Goal: Information Seeking & Learning: Learn about a topic

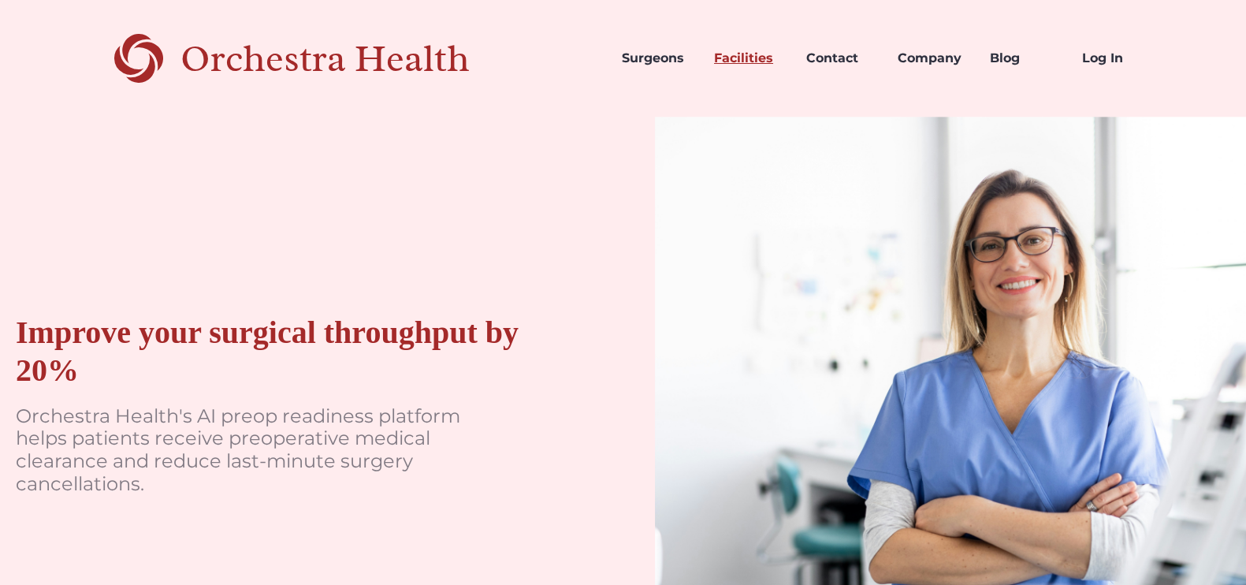
click at [760, 55] on link "Facilities" at bounding box center [747, 59] width 92 height 54
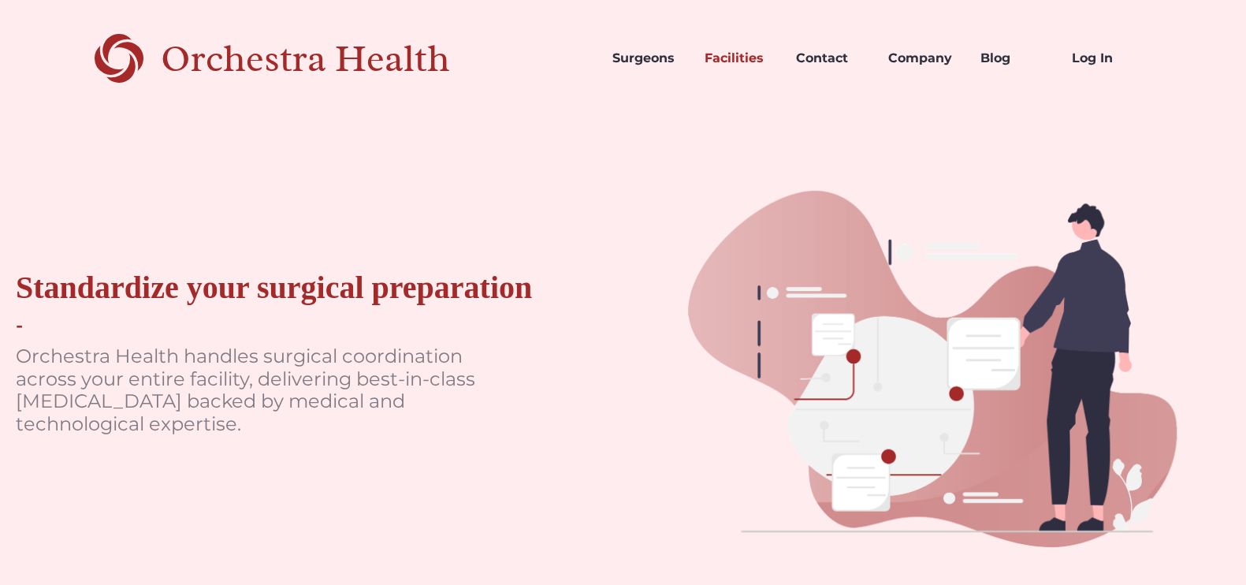
click at [213, 62] on div "Orchestra Health" at bounding box center [333, 59] width 344 height 32
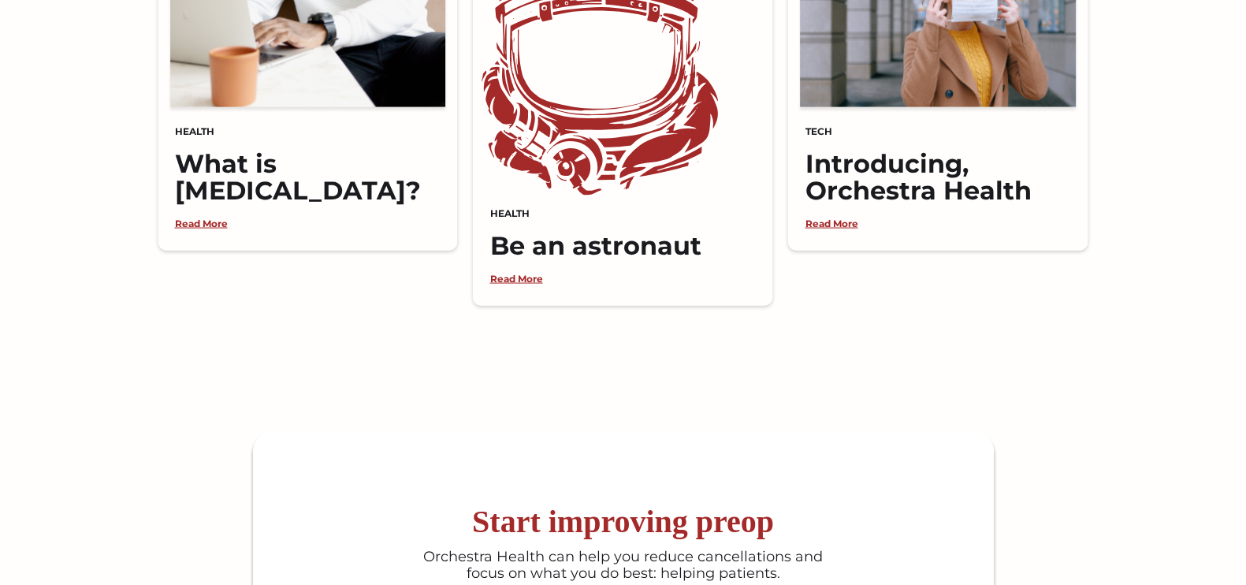
scroll to position [4229, 0]
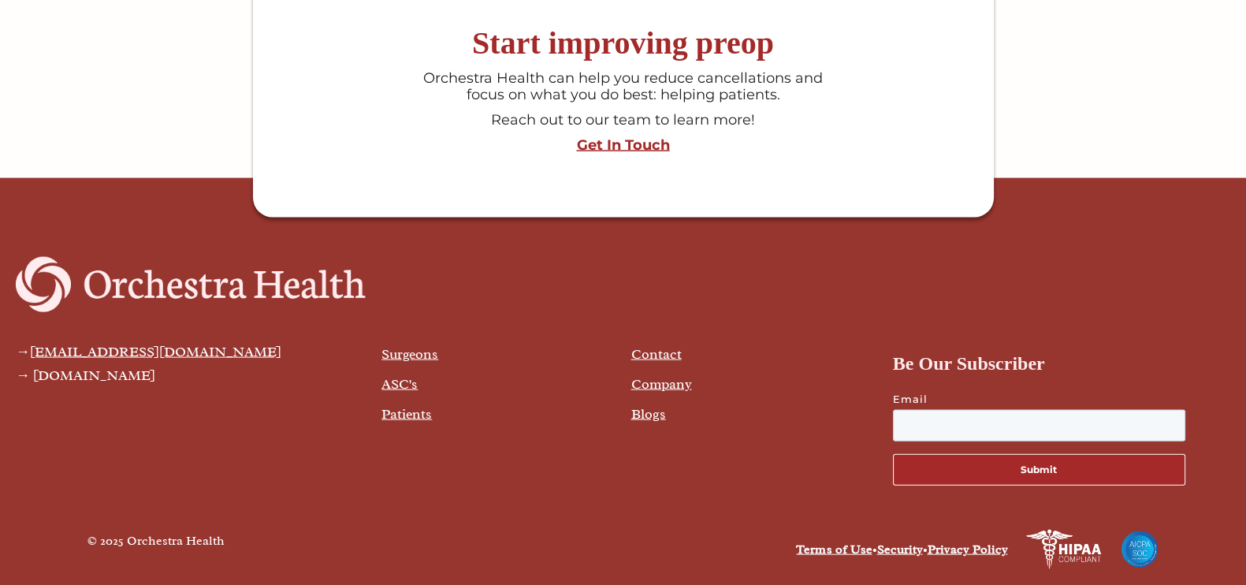
click at [662, 375] on link "Company" at bounding box center [661, 383] width 61 height 17
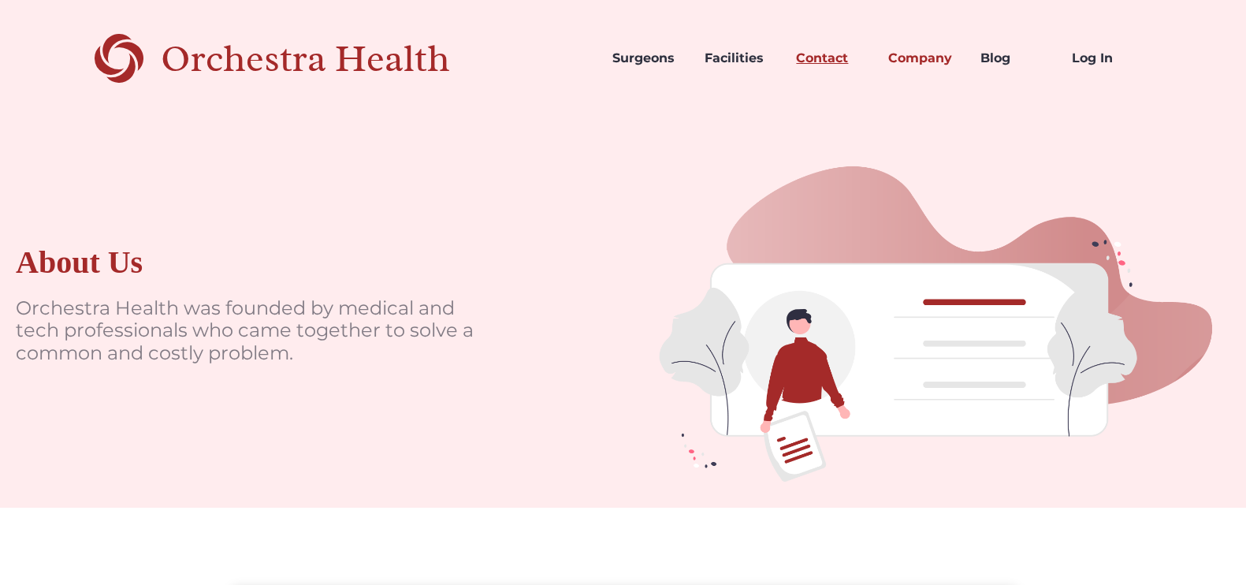
click at [831, 51] on link "Contact" at bounding box center [829, 59] width 92 height 54
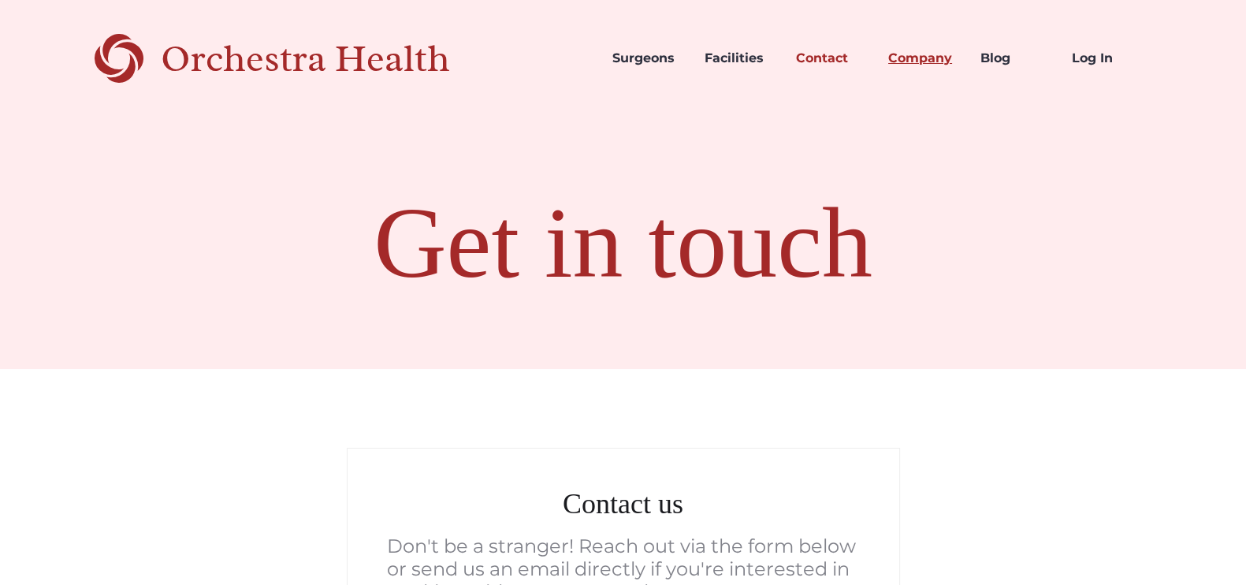
click at [932, 57] on link "Company" at bounding box center [921, 59] width 92 height 54
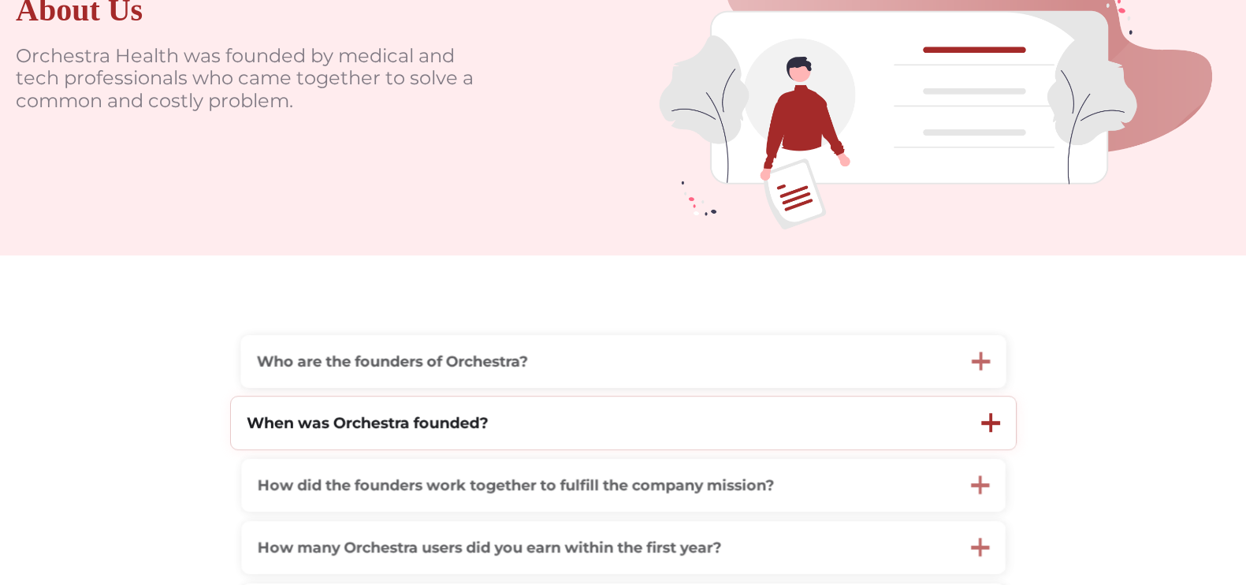
scroll to position [296, 0]
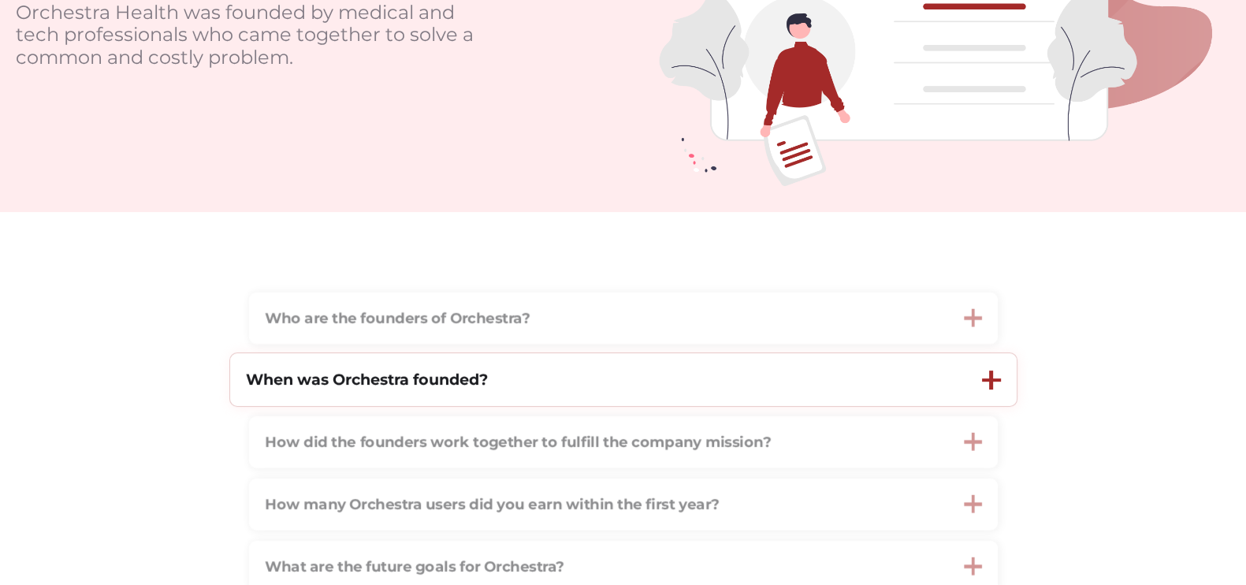
click at [719, 383] on div "When was Orchestra founded?" at bounding box center [598, 379] width 736 height 53
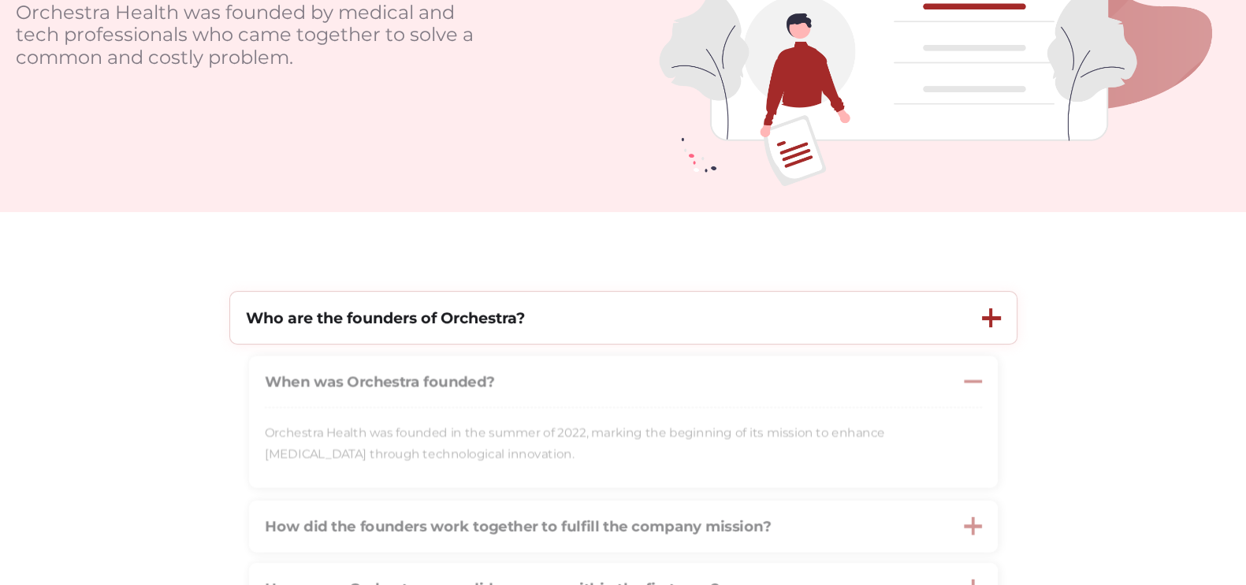
click at [949, 323] on div "Who are the founders of Orchestra?" at bounding box center [598, 318] width 736 height 53
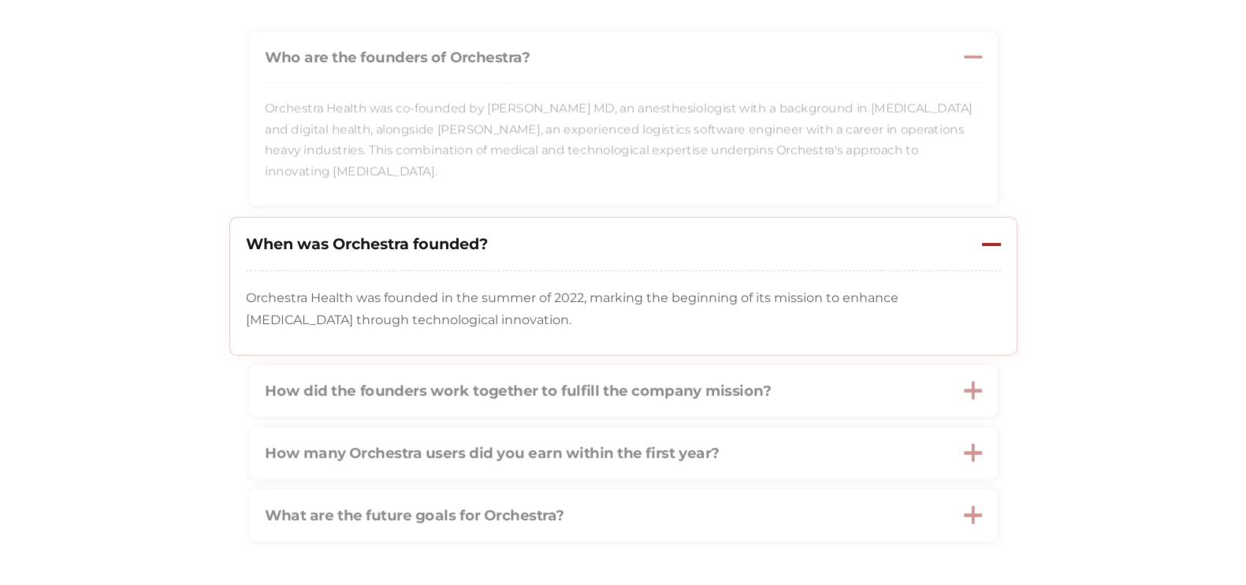
scroll to position [591, 0]
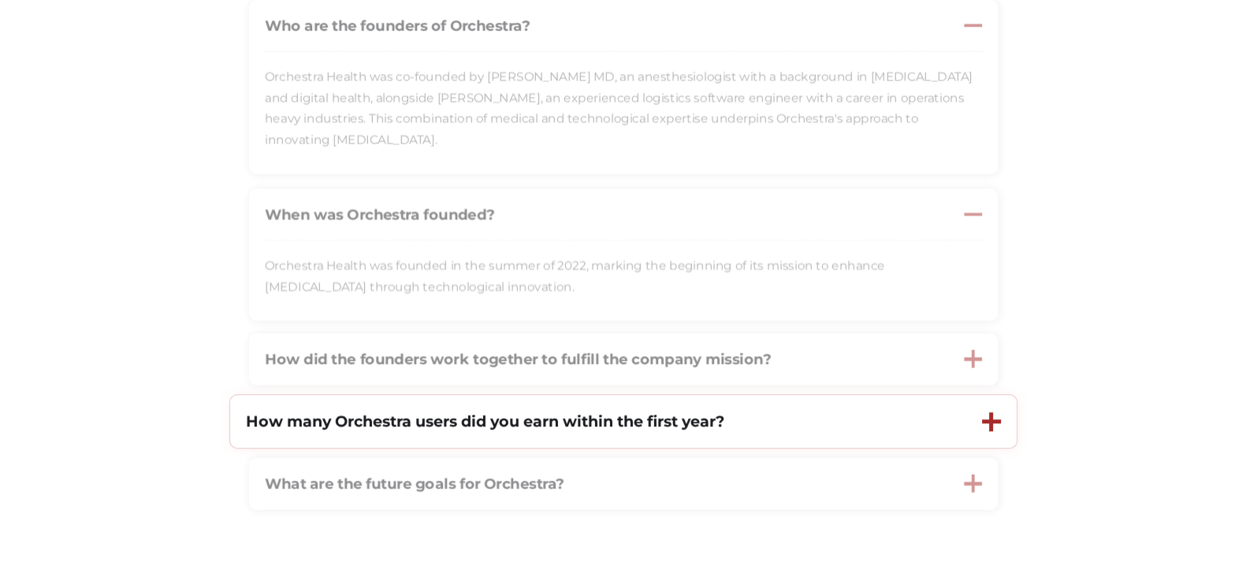
click at [682, 429] on strong "How many Orchestra users did you earn within the first year?" at bounding box center [485, 420] width 478 height 19
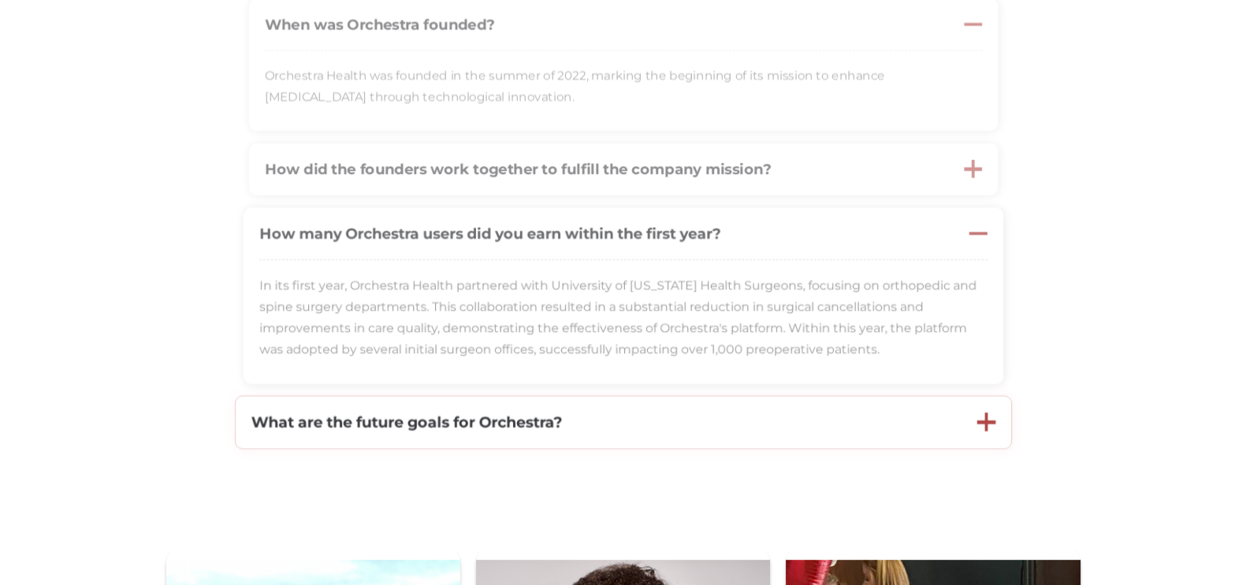
scroll to position [787, 0]
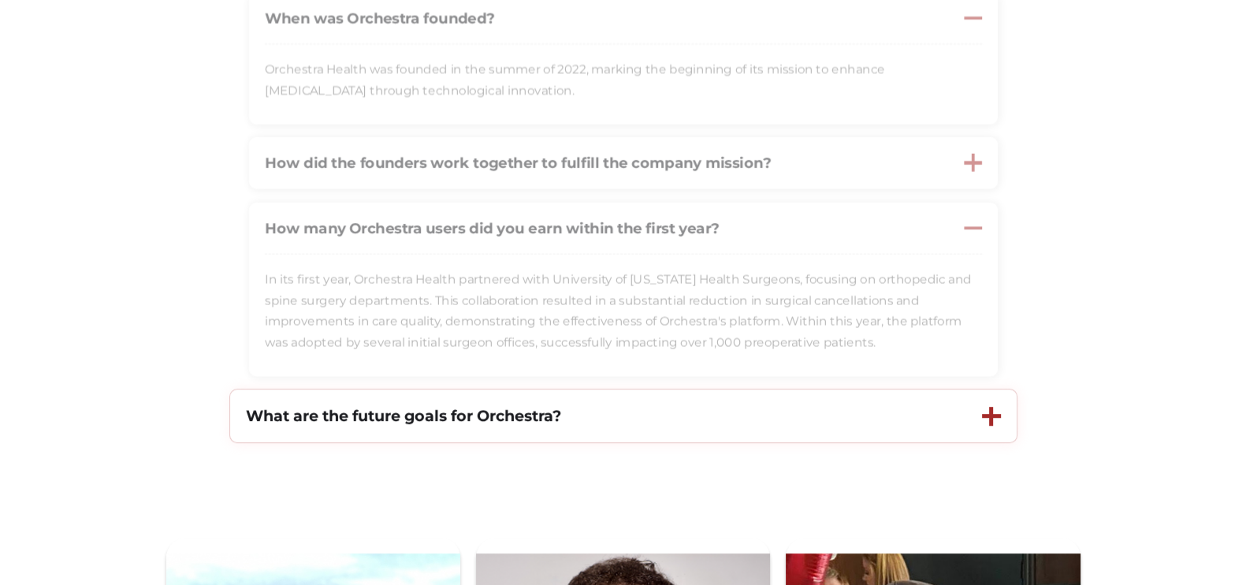
click at [535, 424] on strong "What are the future goals for Orchestra?" at bounding box center [403, 415] width 315 height 19
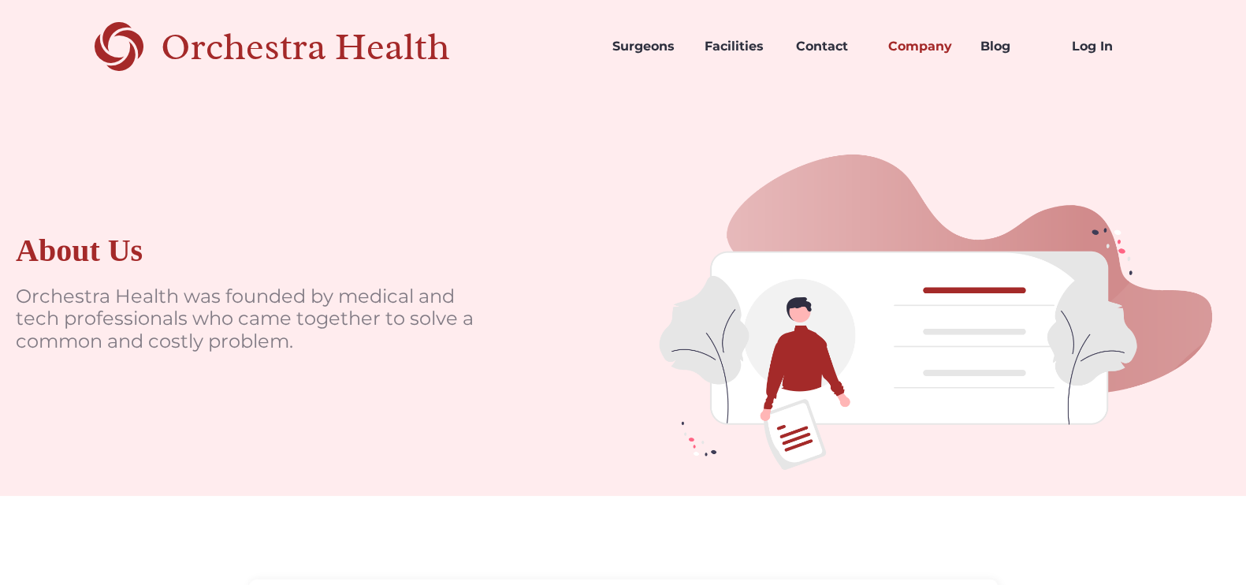
scroll to position [0, 0]
